Goal: Navigation & Orientation: Find specific page/section

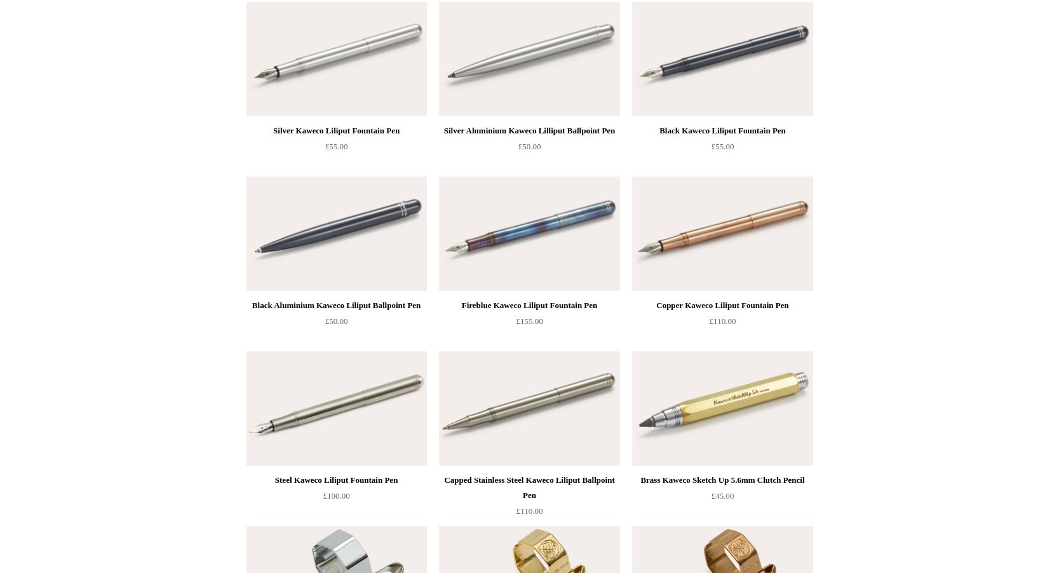
scroll to position [5228, 0]
